Goal: Task Accomplishment & Management: Complete application form

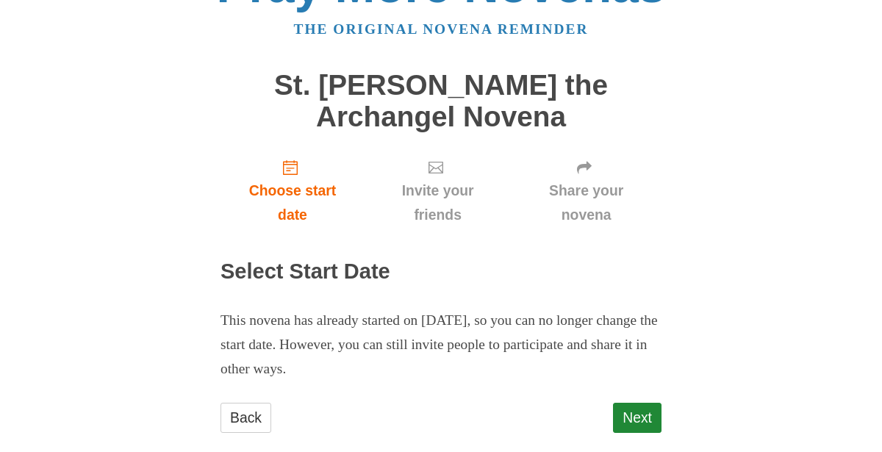
scroll to position [75, 0]
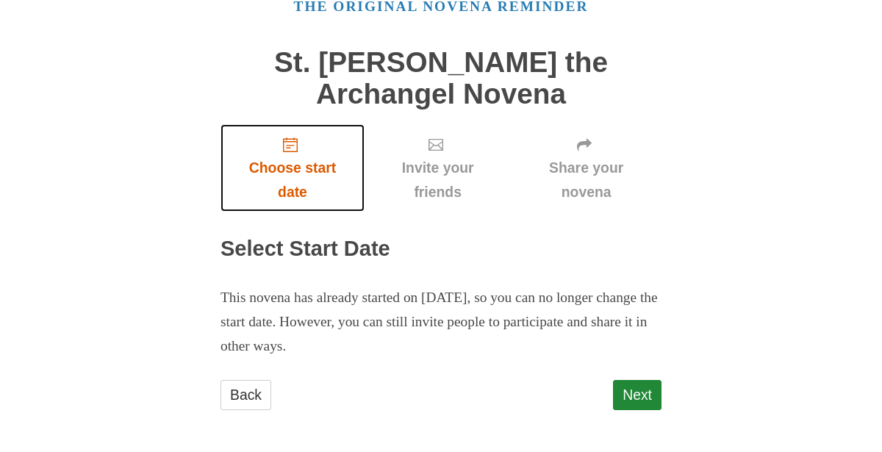
click at [298, 176] on span "Choose start date" at bounding box center [292, 180] width 115 height 49
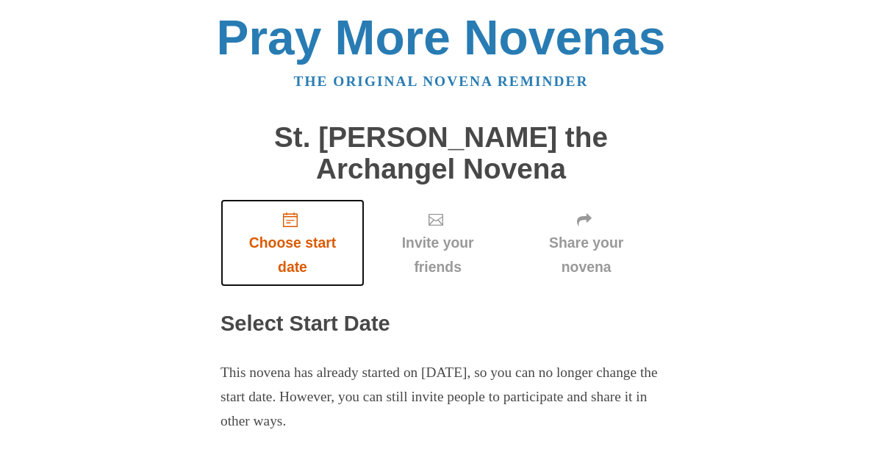
click at [301, 213] on span "Choose start date" at bounding box center [292, 219] width 18 height 15
click at [299, 267] on span "Choose start date" at bounding box center [292, 255] width 115 height 49
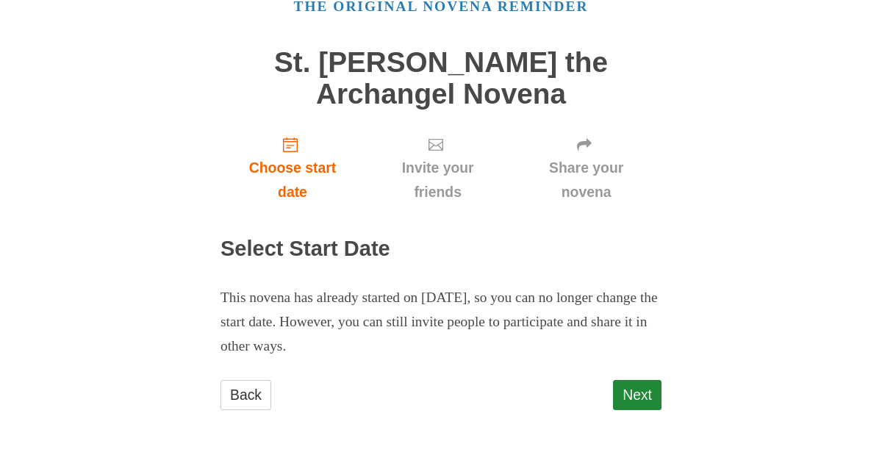
scroll to position [74, 0]
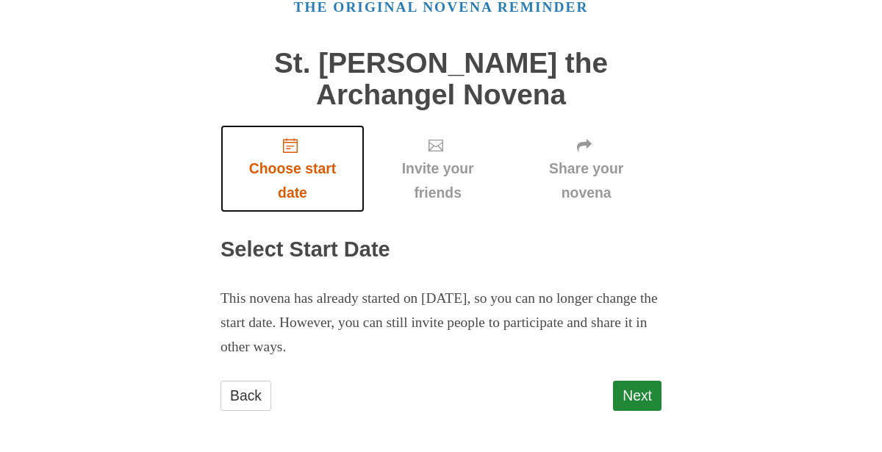
click at [307, 186] on span "Choose start date" at bounding box center [292, 181] width 115 height 49
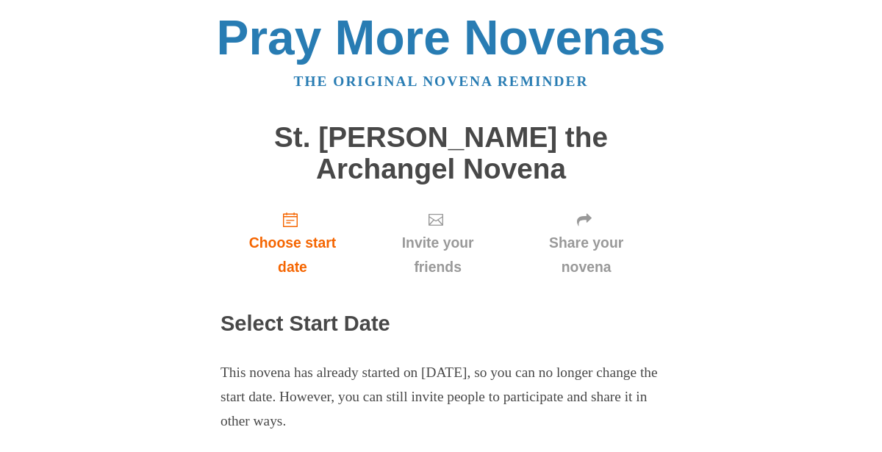
scroll to position [75, 0]
